Goal: Find specific page/section: Find specific page/section

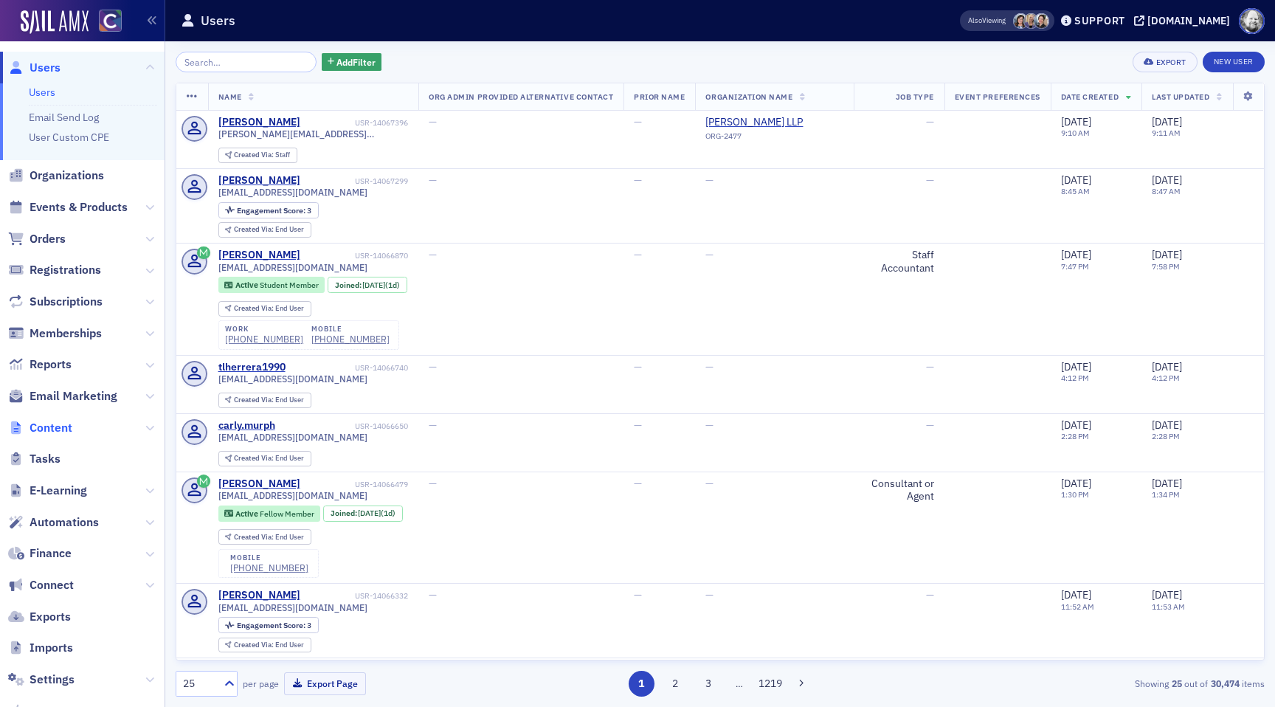
click at [60, 432] on span "Content" at bounding box center [51, 428] width 43 height 16
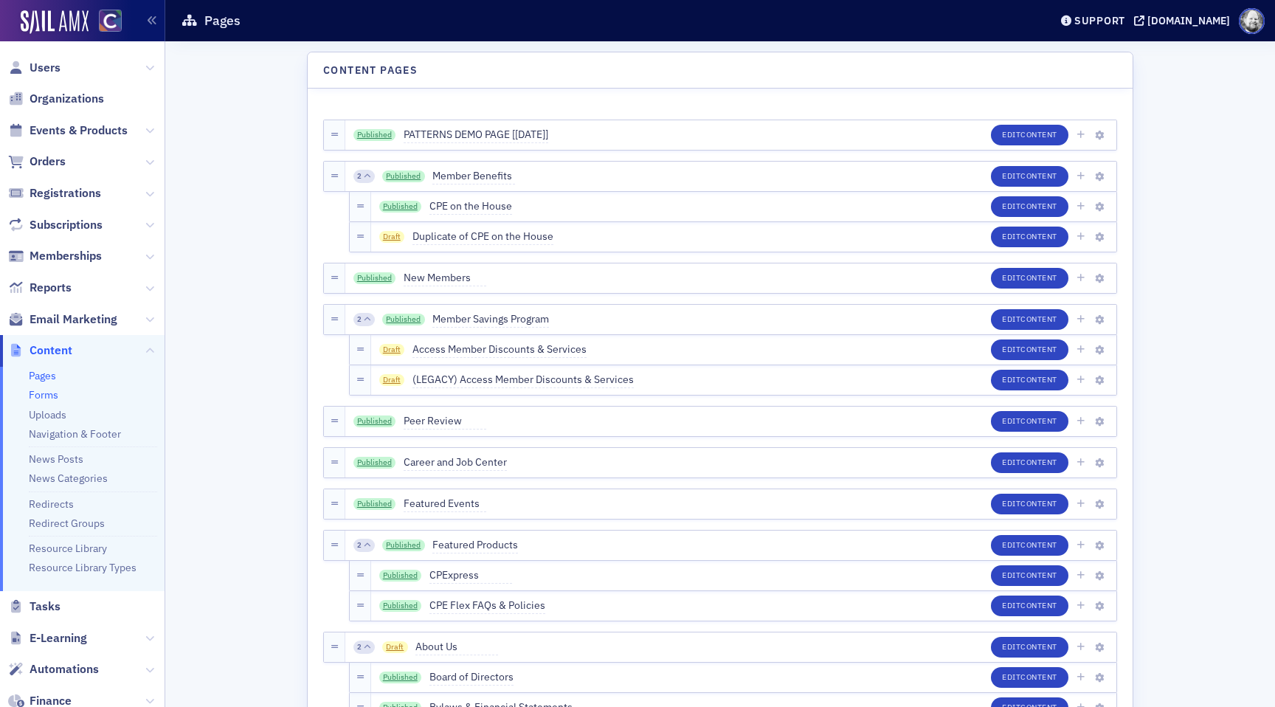
click at [55, 396] on link "Forms" at bounding box center [44, 394] width 30 height 13
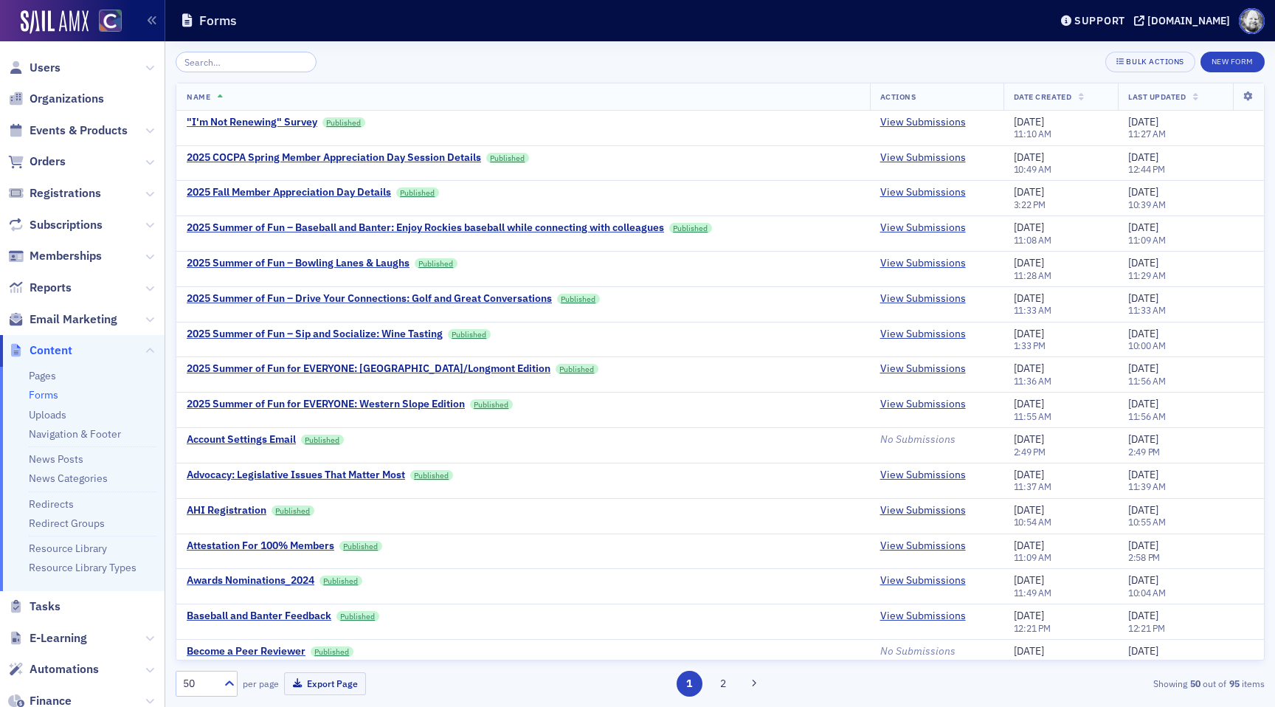
click at [231, 48] on div "Bulk Actions New Form Name Actions Date Created Last Updated "I'm Not Renewing"…" at bounding box center [720, 374] width 1089 height 666
click at [231, 58] on input "search" at bounding box center [246, 62] width 141 height 21
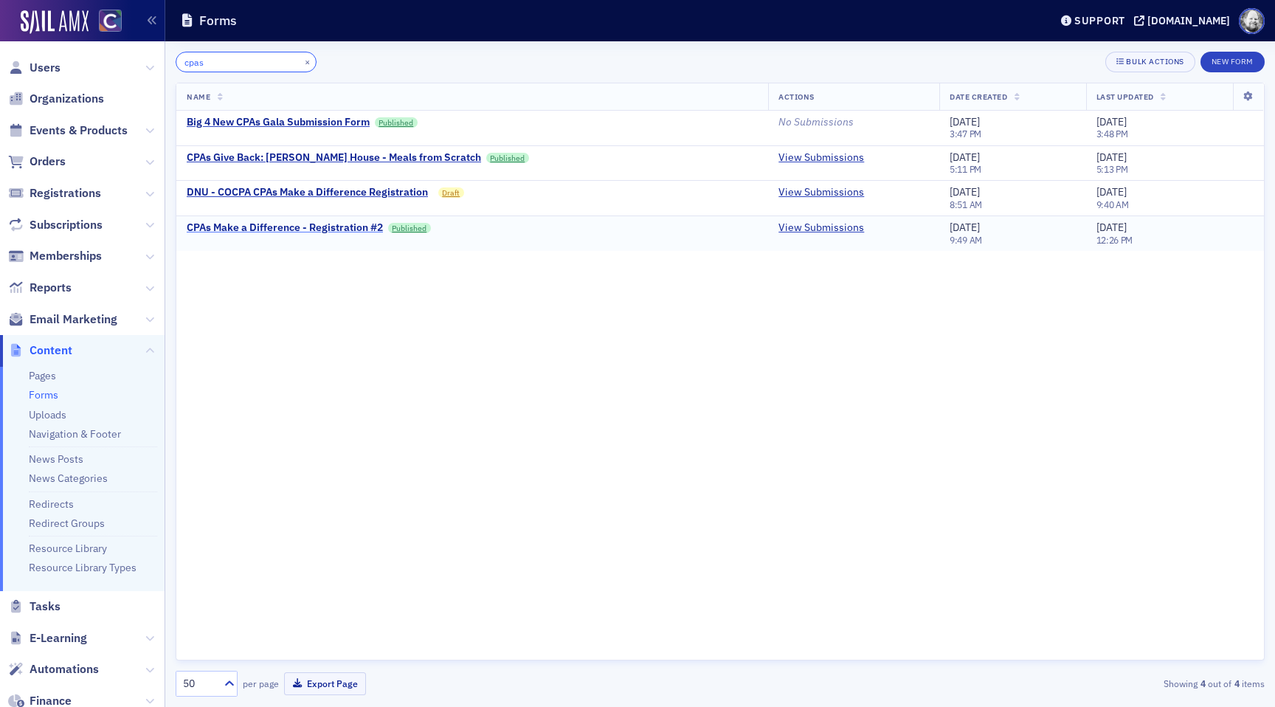
type input "cpas"
click at [272, 231] on div "CPAs Make a Difference - Registration #2" at bounding box center [285, 227] width 196 height 13
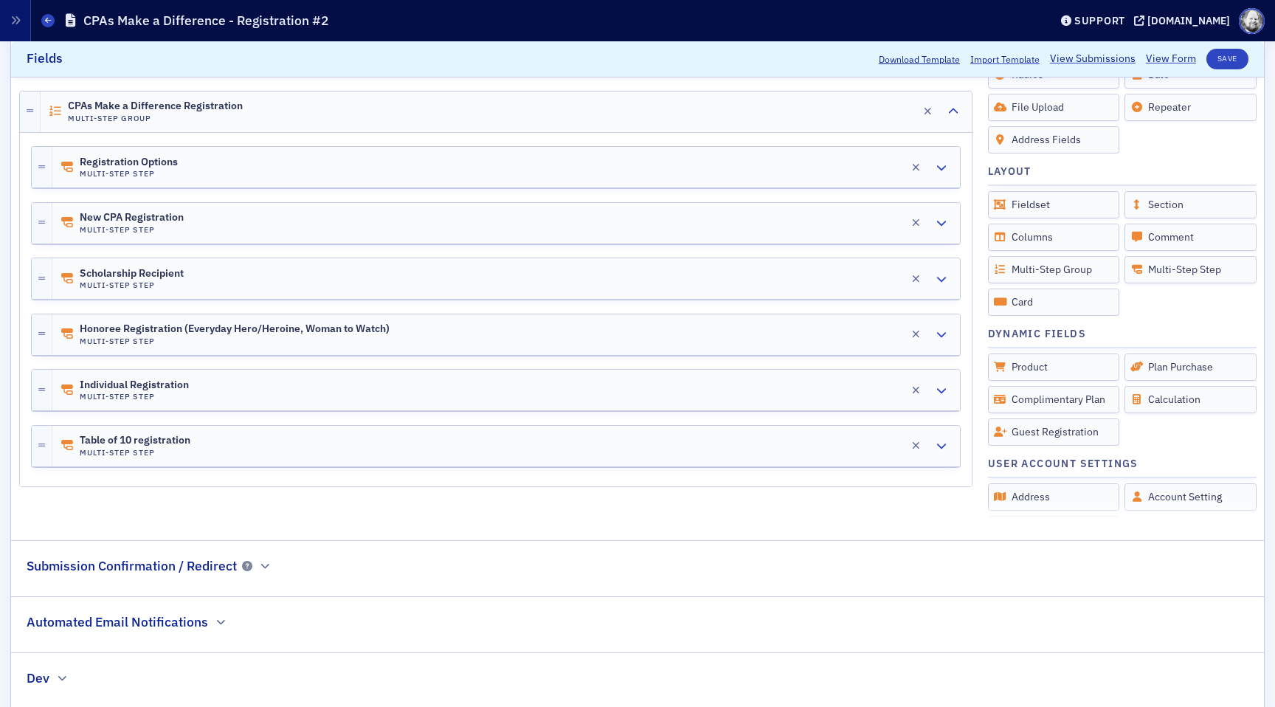
scroll to position [440, 0]
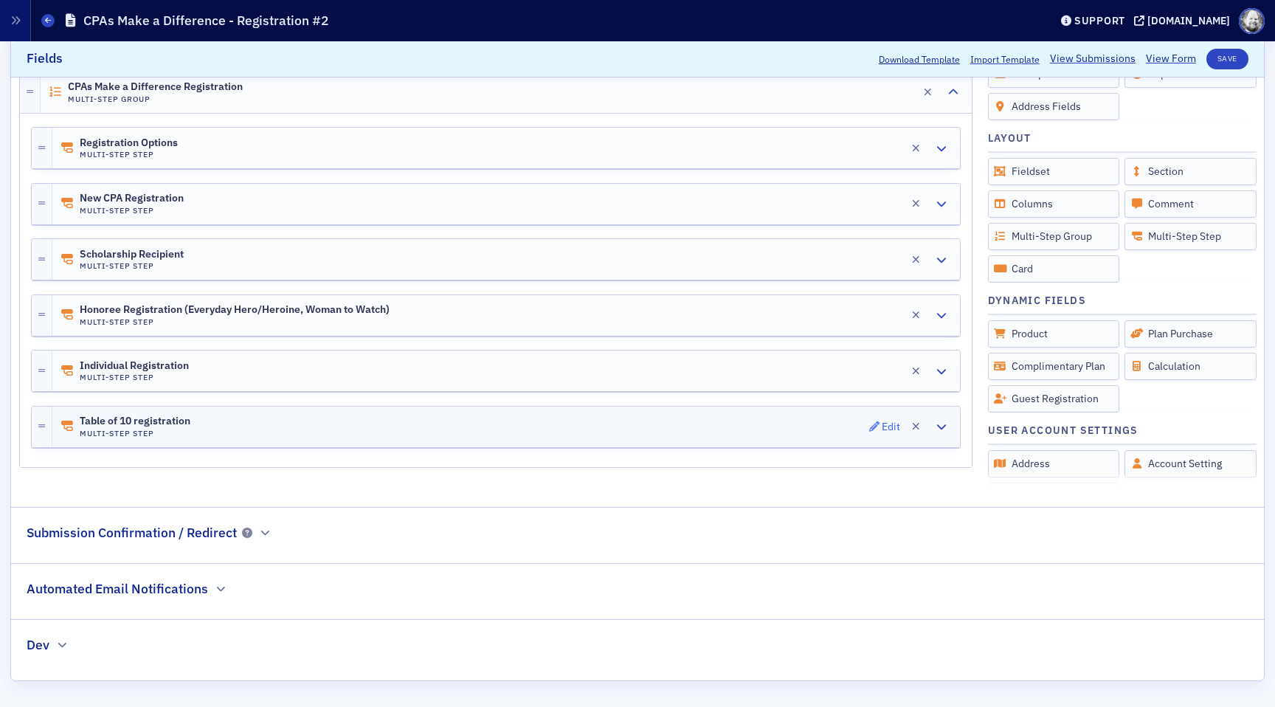
click at [885, 423] on div "Edit" at bounding box center [891, 426] width 18 height 8
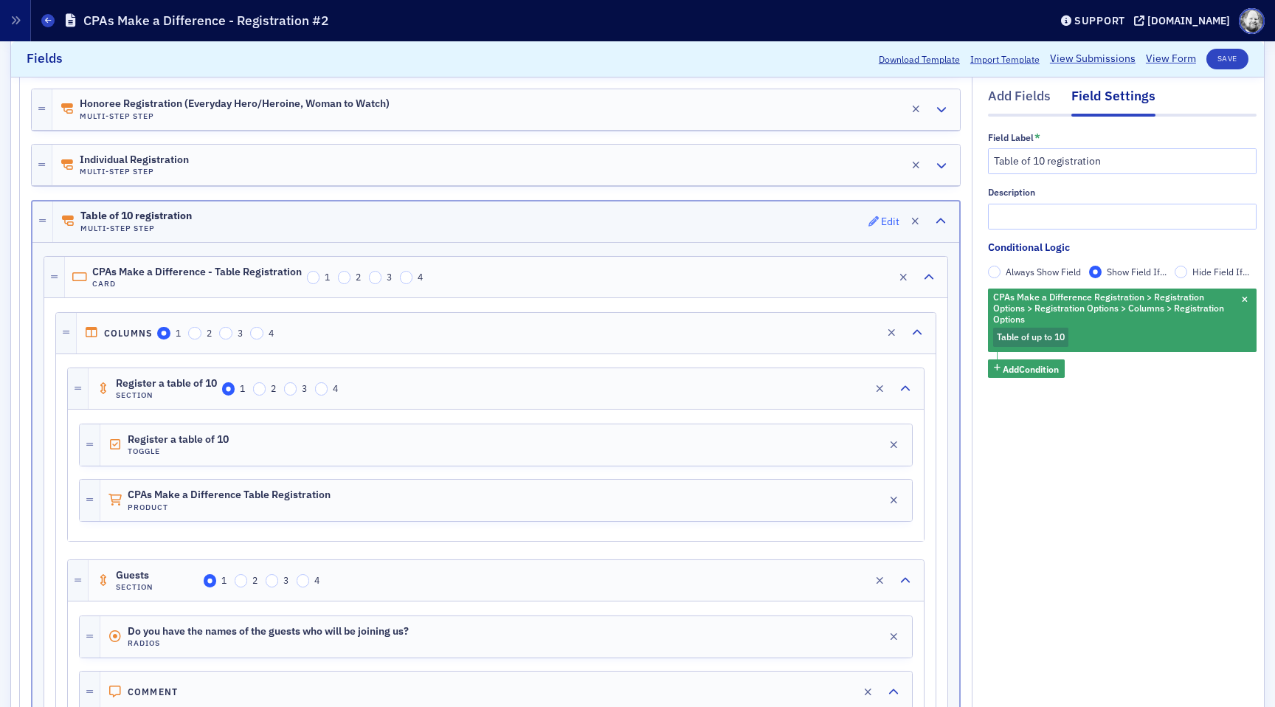
click at [880, 222] on span "Edit" at bounding box center [885, 221] width 32 height 10
click at [869, 278] on span "Edit" at bounding box center [873, 277] width 32 height 10
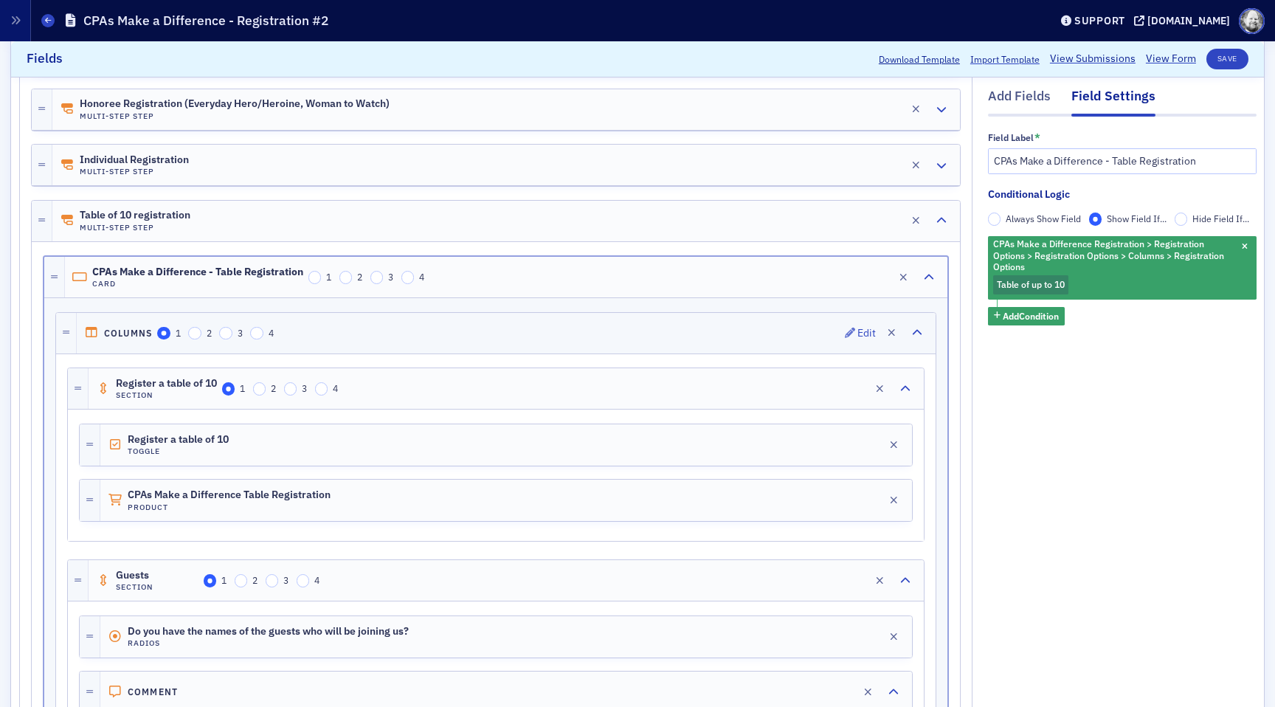
click at [865, 321] on div "Columns 1 2 3 4 Edit" at bounding box center [506, 333] width 859 height 41
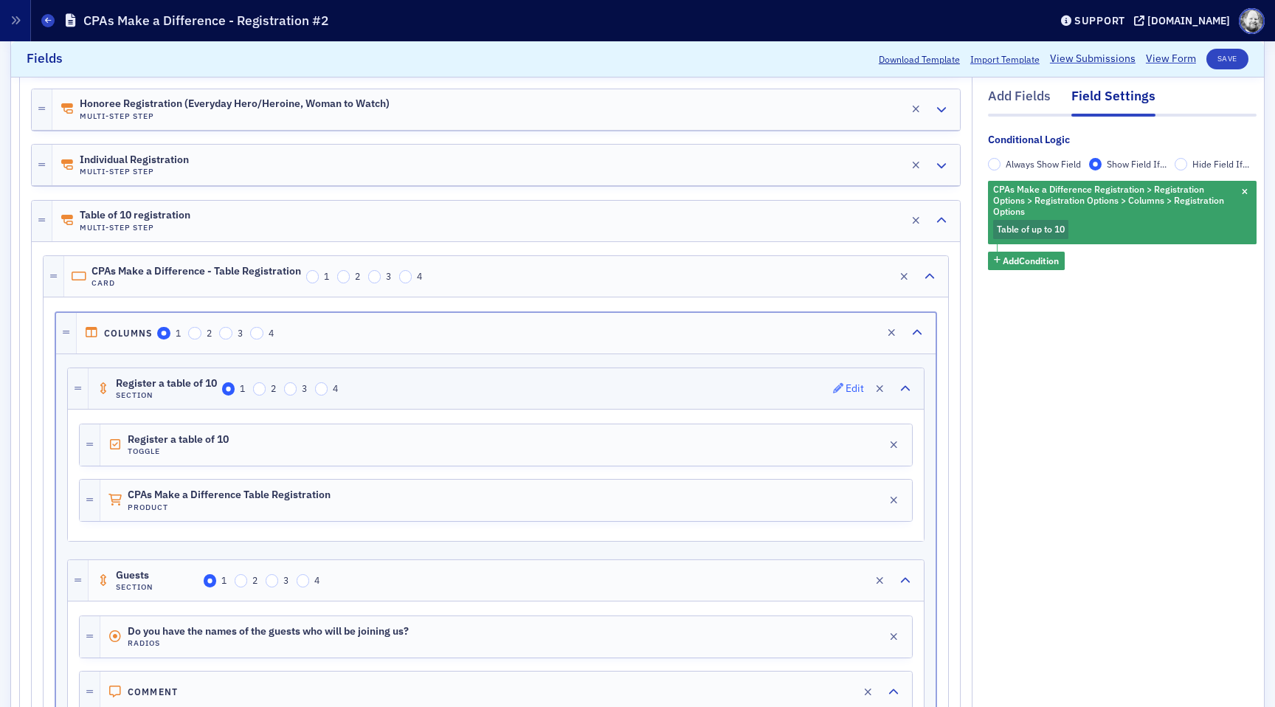
click at [844, 384] on span "Edit" at bounding box center [849, 388] width 32 height 10
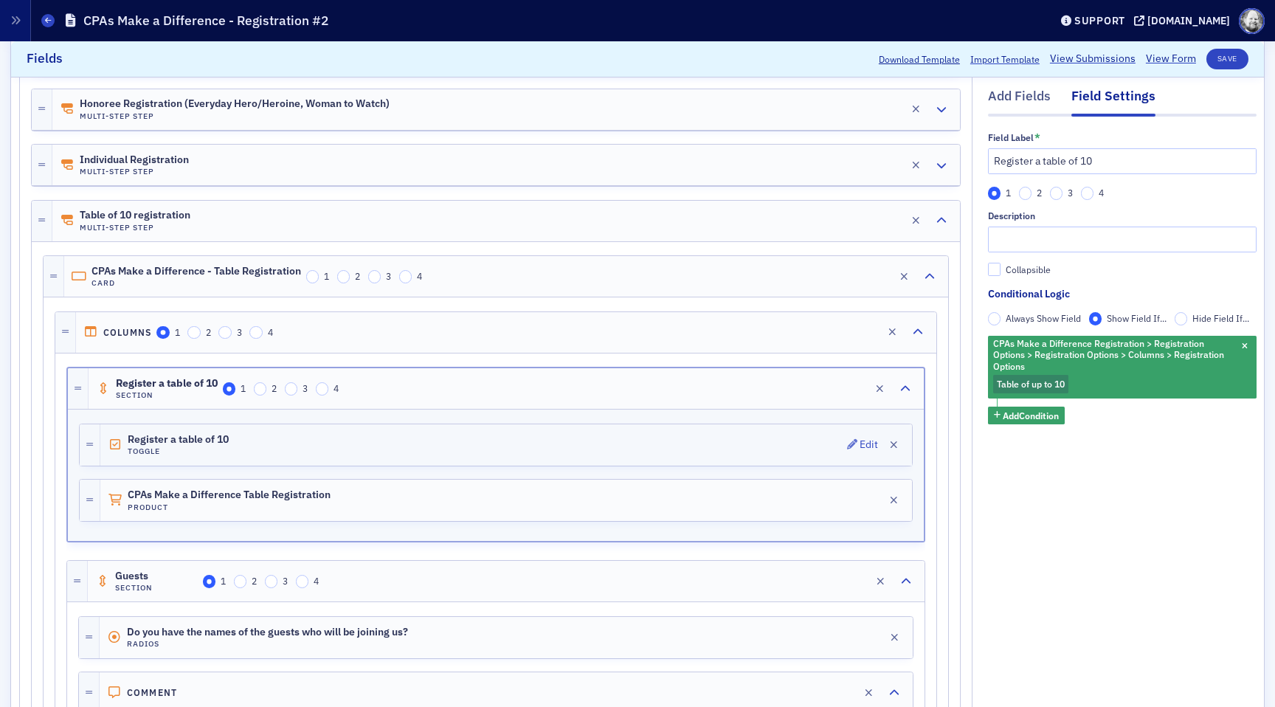
click at [842, 444] on div "Register a table of 10 Toggle Edit" at bounding box center [506, 444] width 812 height 41
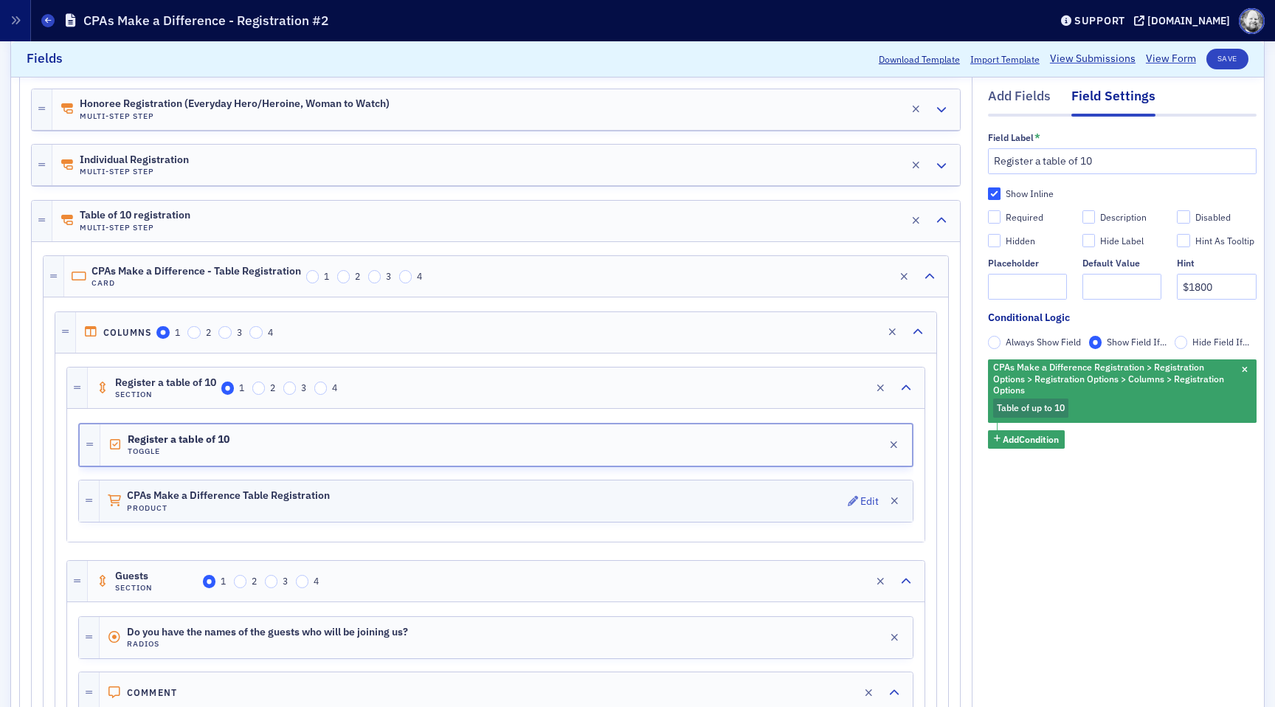
click at [846, 490] on div "CPAs Make a Difference Table Registration Product Edit" at bounding box center [506, 500] width 813 height 41
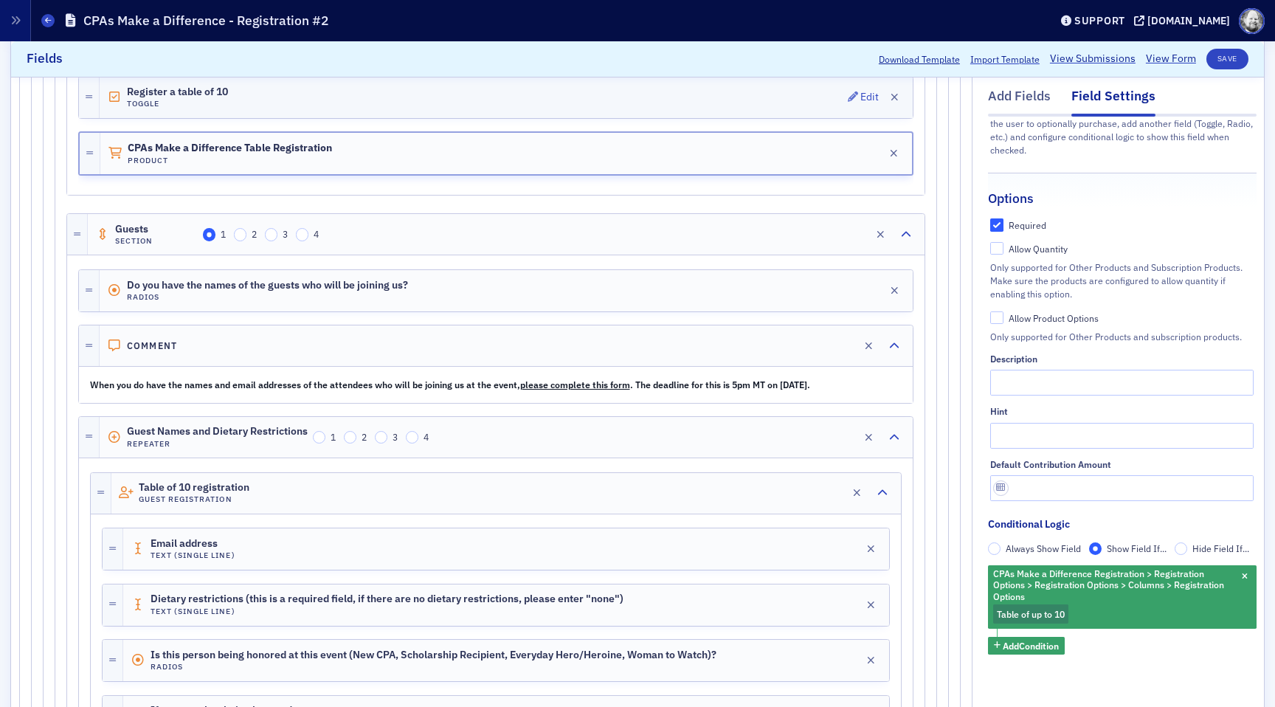
scroll to position [792, 0]
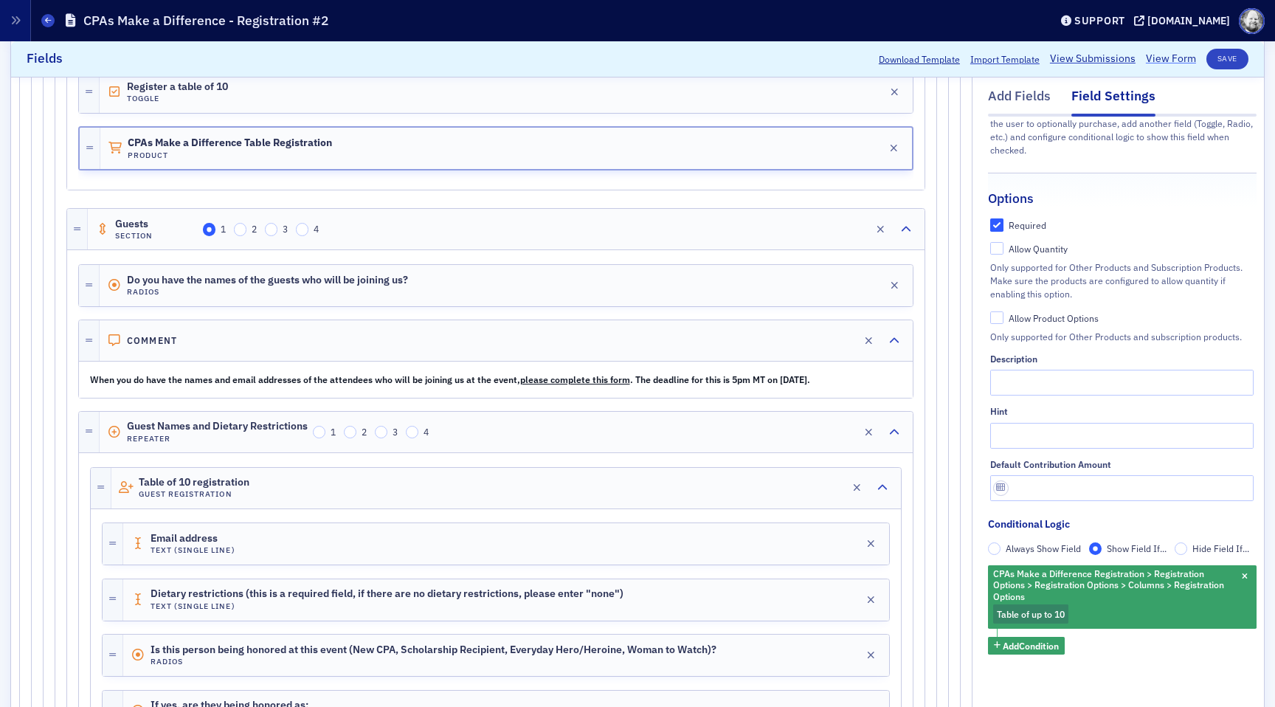
click at [1160, 59] on link "View Form" at bounding box center [1171, 59] width 50 height 15
click at [1179, 66] on div "Download Template Import Template View Submissions View Form Save" at bounding box center [1059, 59] width 380 height 21
click at [1173, 63] on link "View Form" at bounding box center [1171, 59] width 50 height 15
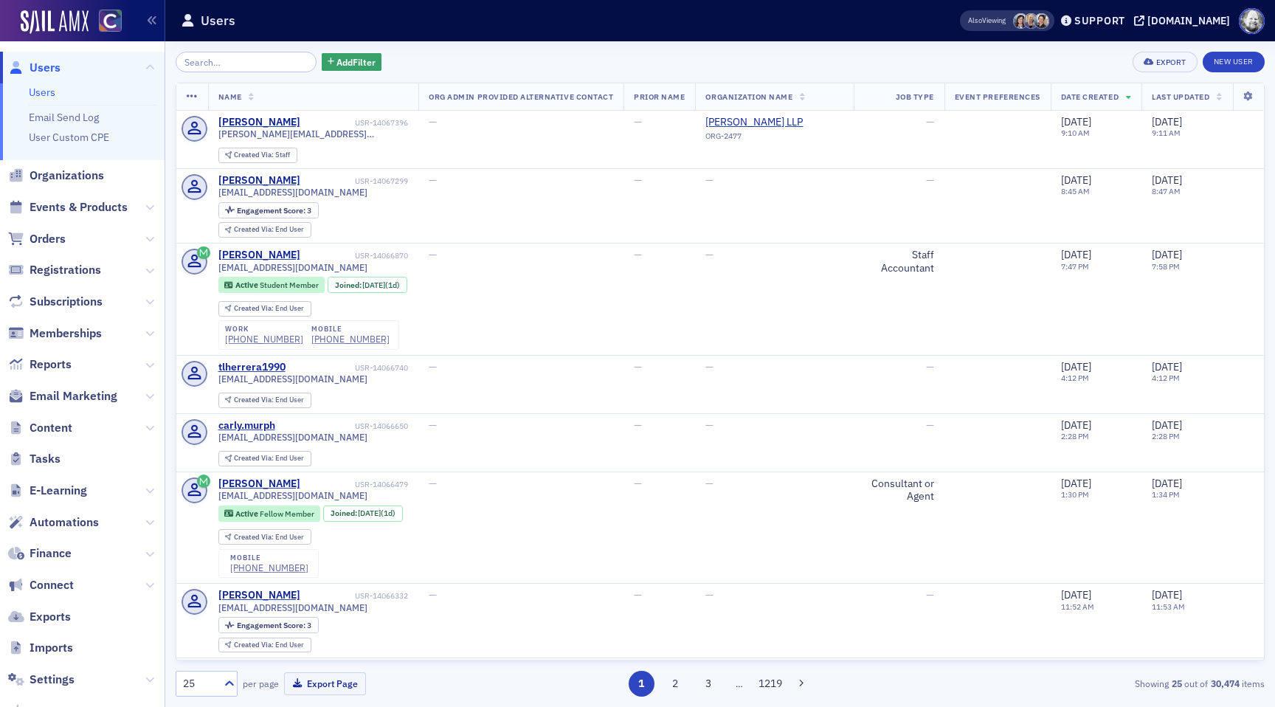
scroll to position [82, 0]
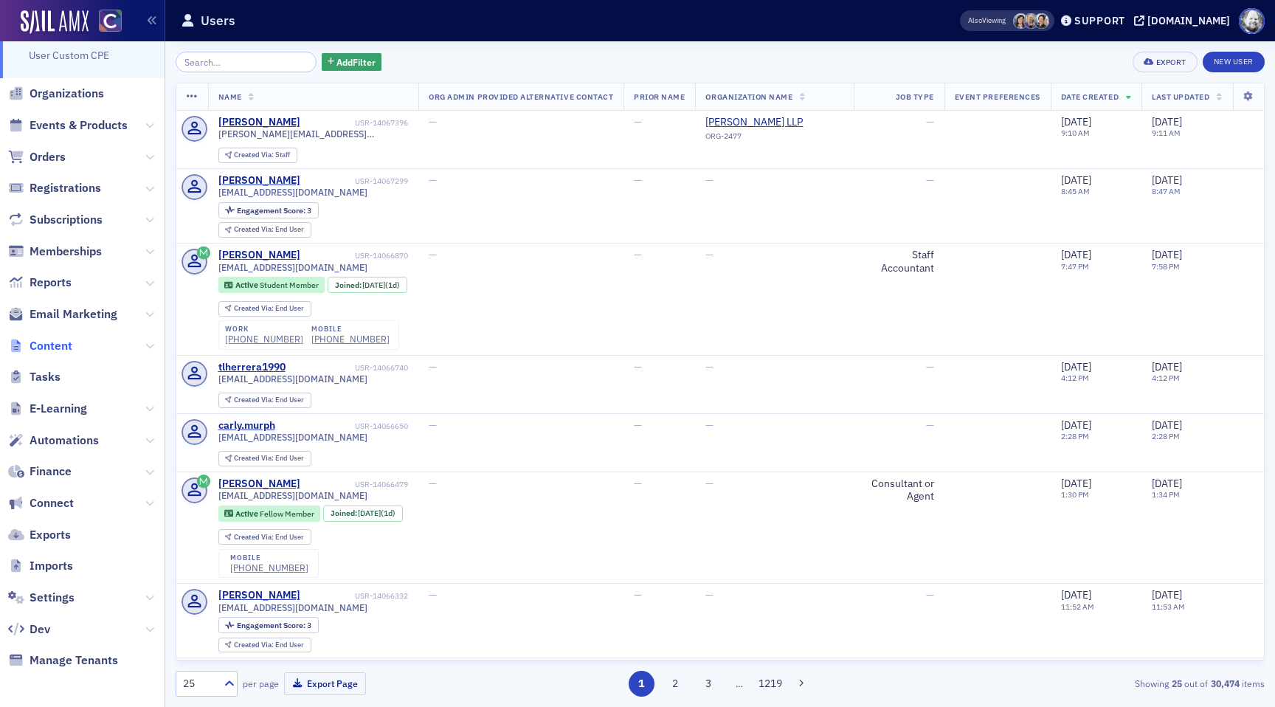
click at [58, 349] on span "Content" at bounding box center [51, 346] width 43 height 16
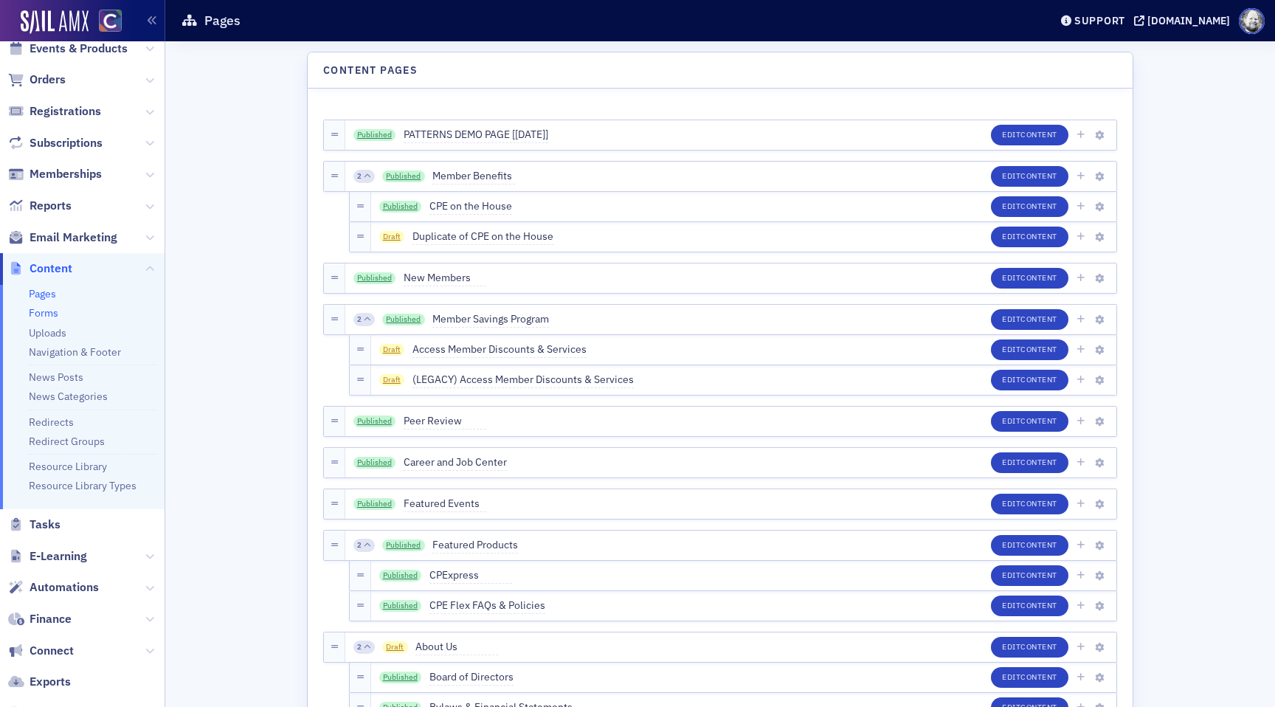
click at [49, 310] on link "Forms" at bounding box center [44, 312] width 30 height 13
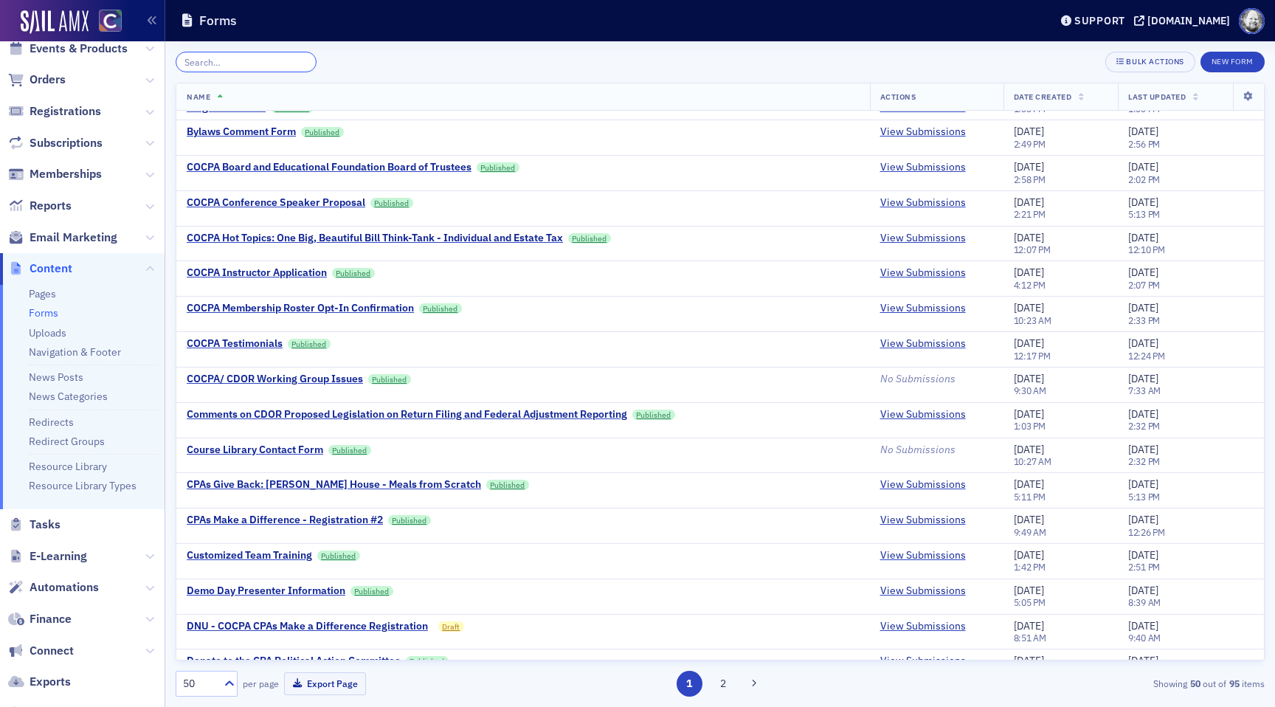
scroll to position [663, 0]
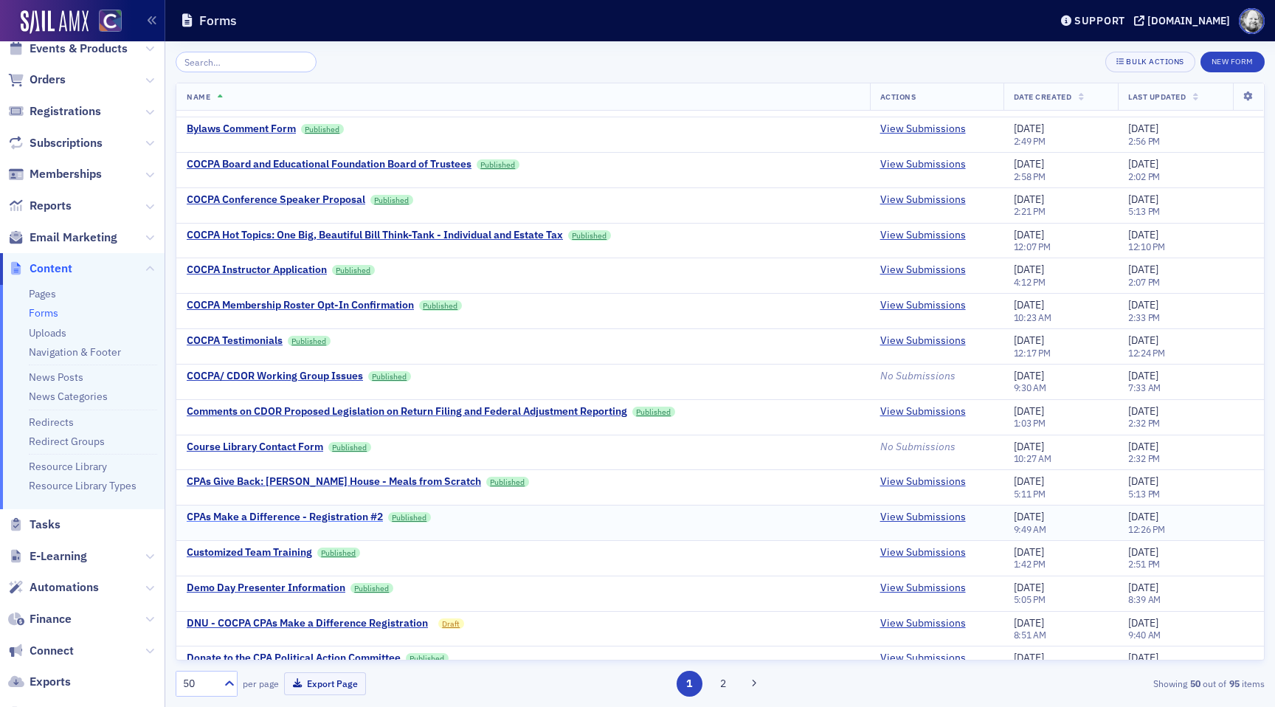
click at [346, 519] on div "CPAs Make a Difference - Registration #2" at bounding box center [285, 517] width 196 height 13
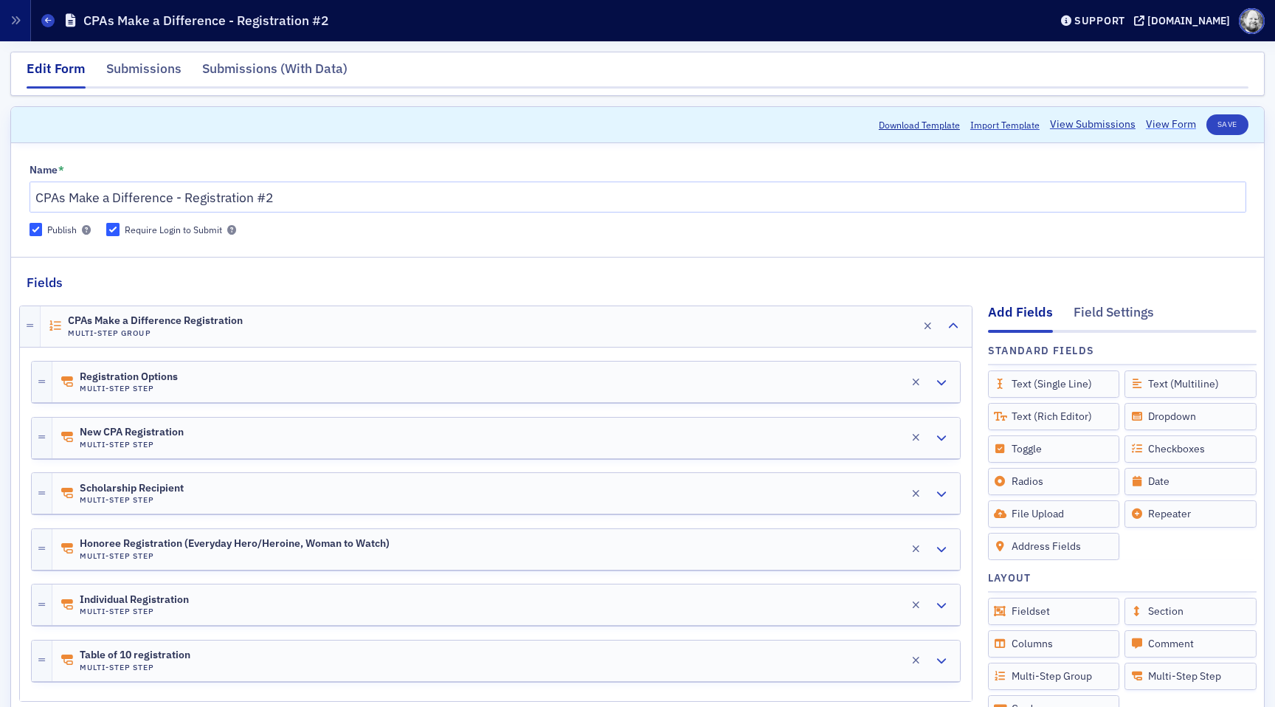
click at [1174, 120] on link "View Form" at bounding box center [1171, 124] width 50 height 15
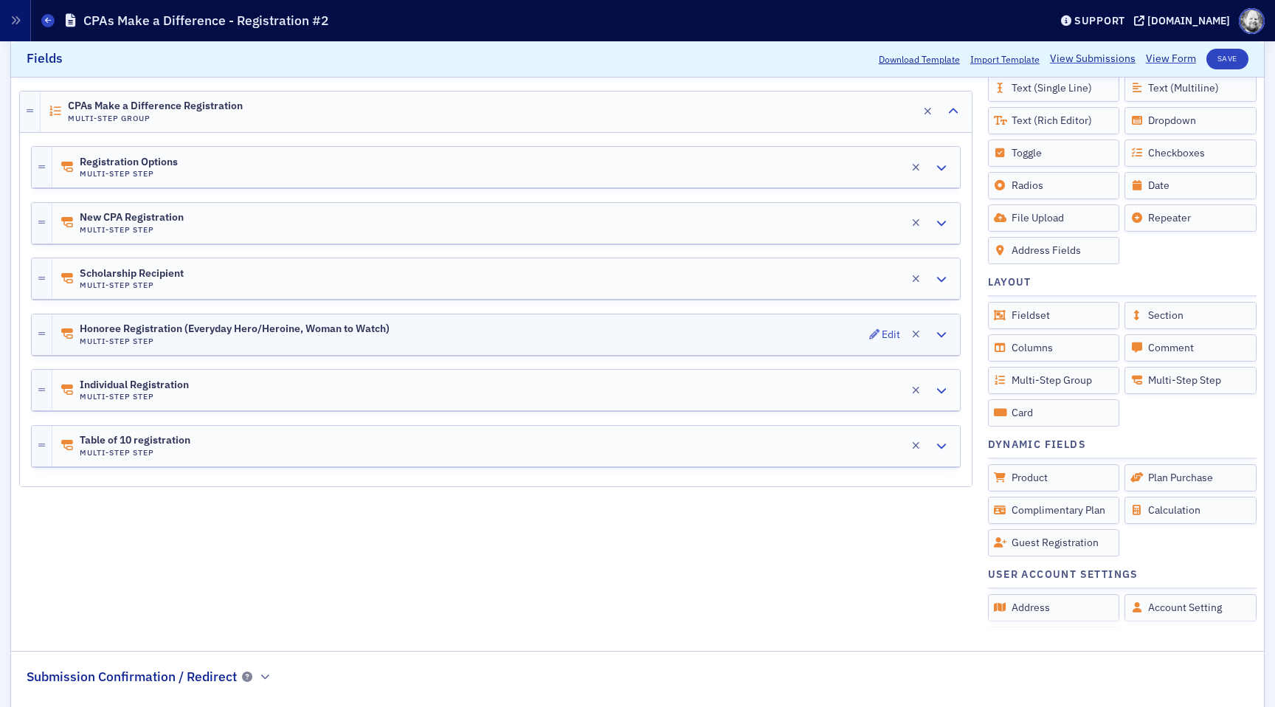
scroll to position [300, 0]
click at [872, 452] on button "Edit" at bounding box center [885, 445] width 32 height 21
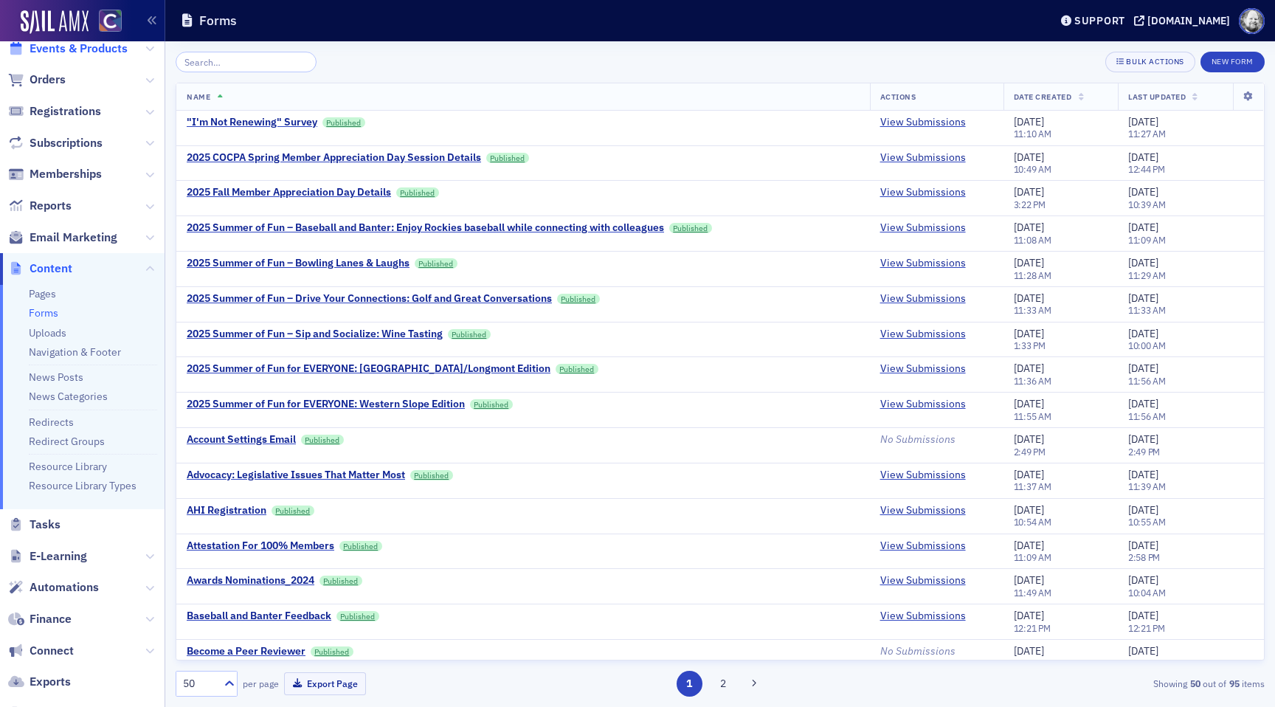
click at [79, 49] on span "Events & Products" at bounding box center [79, 49] width 98 height 16
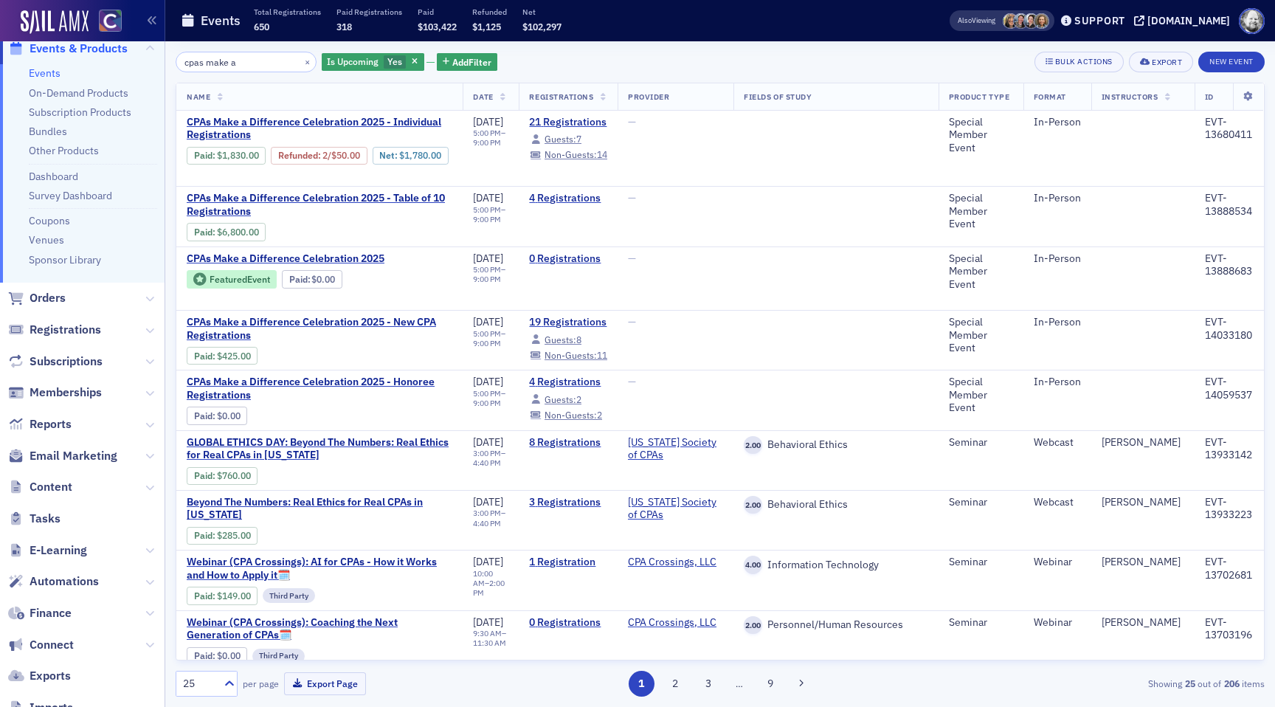
type input "cpas make a"
